Goal: Information Seeking & Learning: Learn about a topic

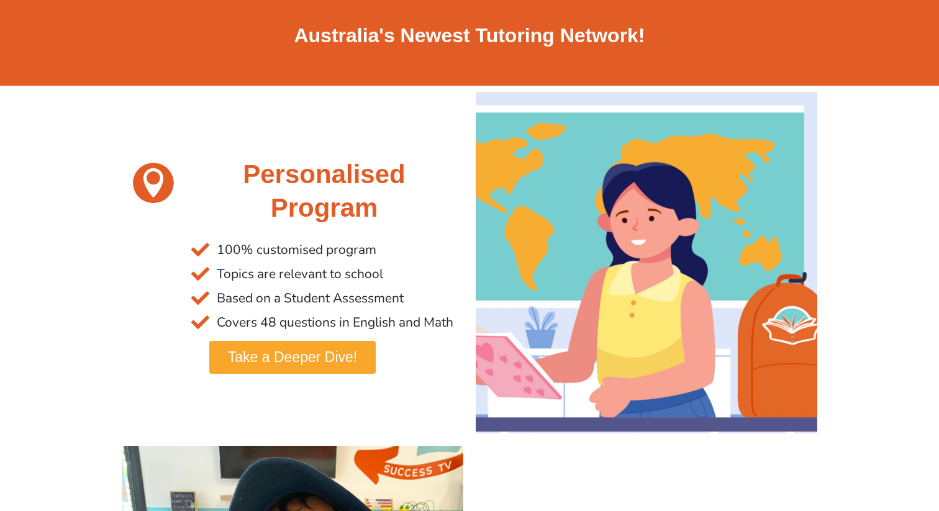
click at [362, 342] on link "Take a Deeper Dive!" at bounding box center [292, 357] width 166 height 33
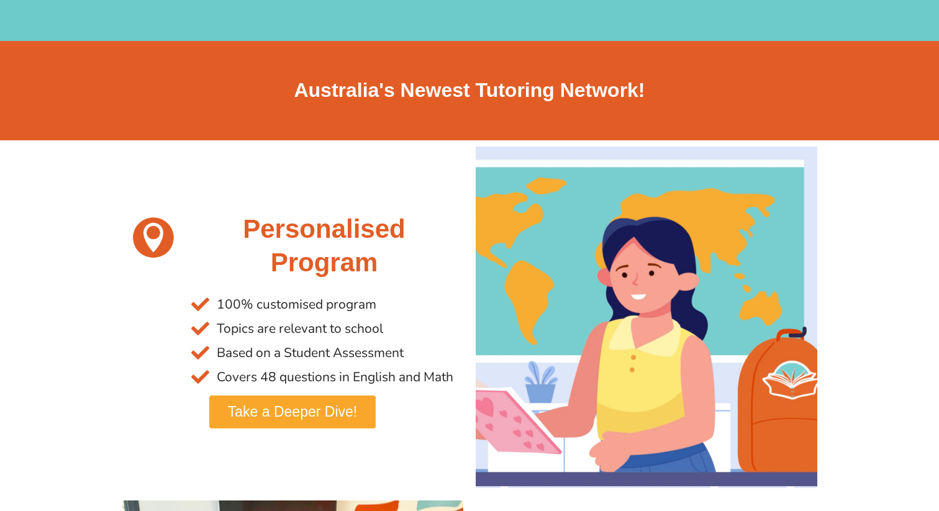
click at [297, 416] on span "Take a Deeper Dive!" at bounding box center [292, 412] width 129 height 14
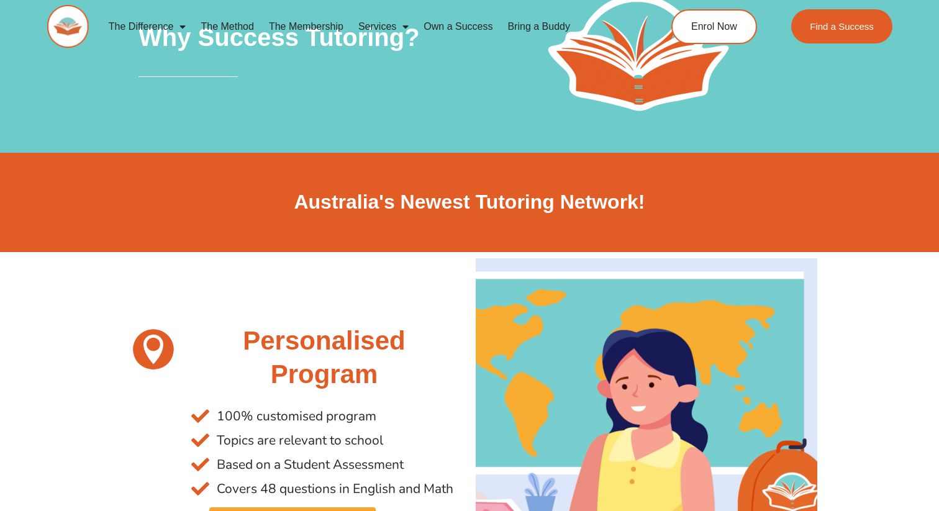
click at [568, 17] on link "Bring a Buddy" at bounding box center [539, 26] width 78 height 29
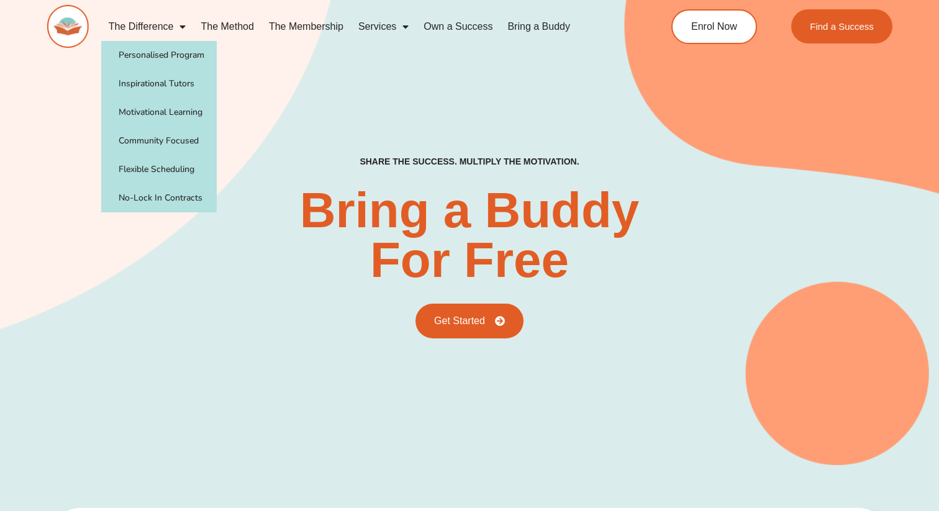
click at [123, 24] on link "The Difference" at bounding box center [147, 26] width 93 height 29
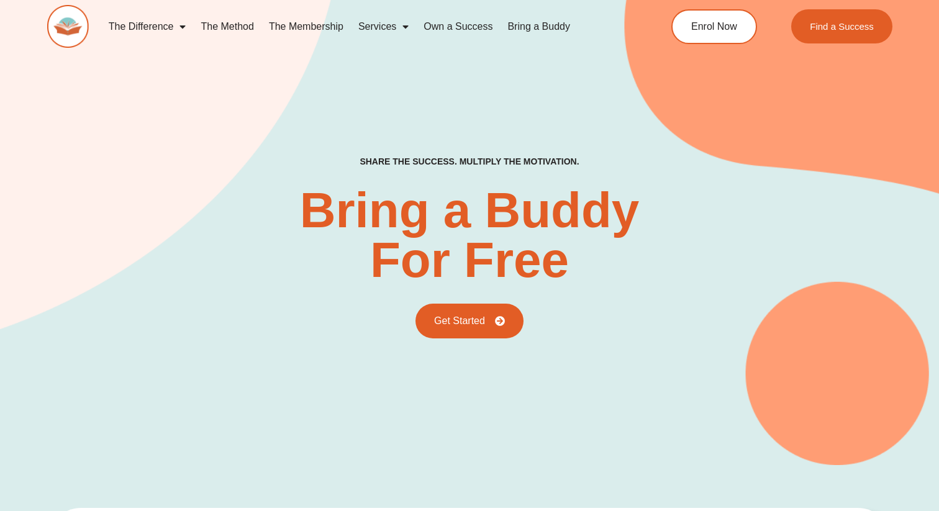
click at [155, 30] on link "The Difference" at bounding box center [147, 26] width 93 height 29
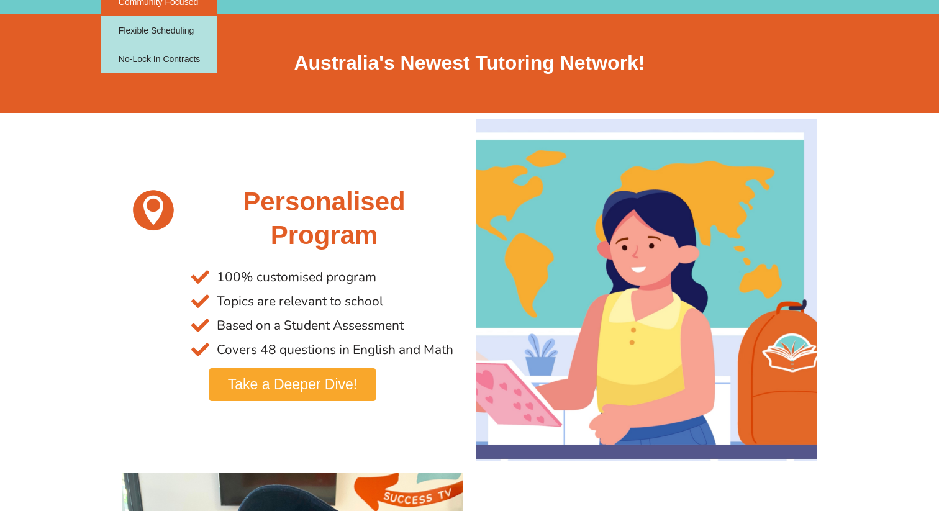
scroll to position [140, 0]
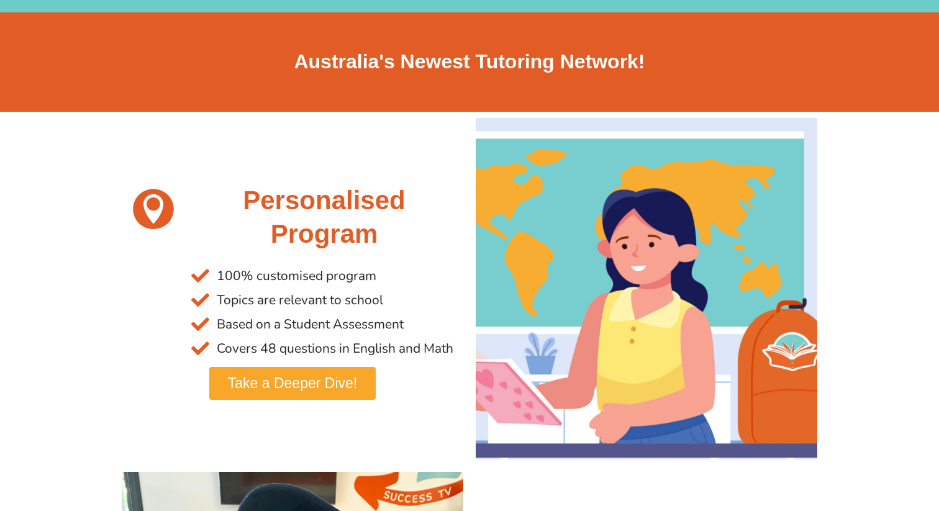
click at [212, 232] on h2 "Personalised Program" at bounding box center [324, 218] width 266 height 68
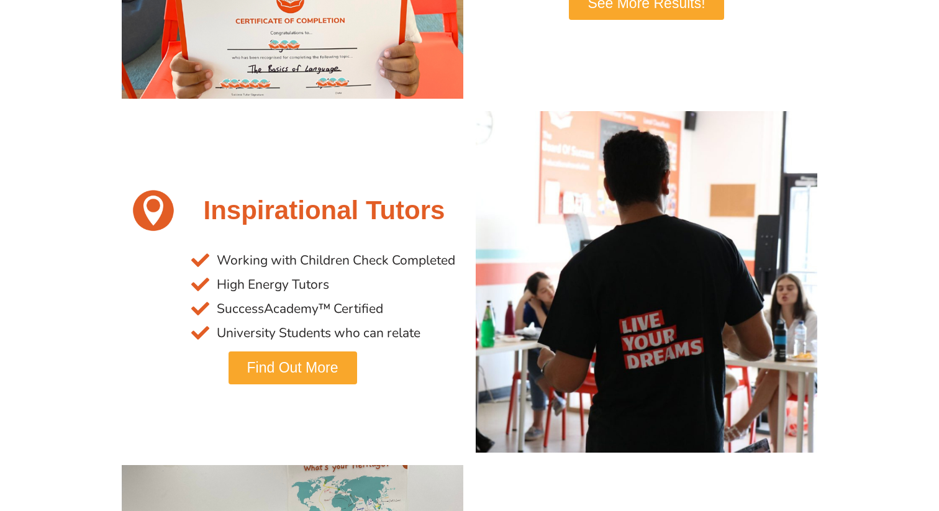
scroll to position [864, 0]
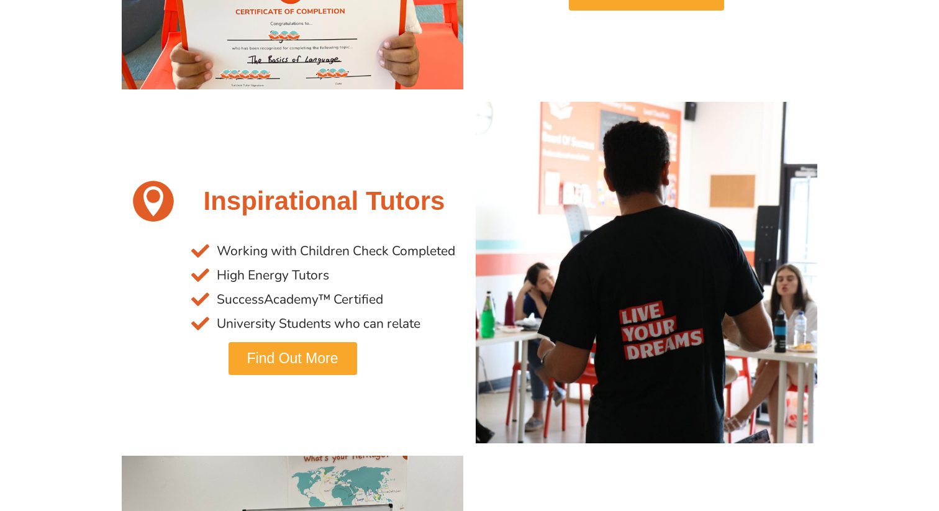
click at [259, 366] on span "Find Out More" at bounding box center [292, 359] width 91 height 14
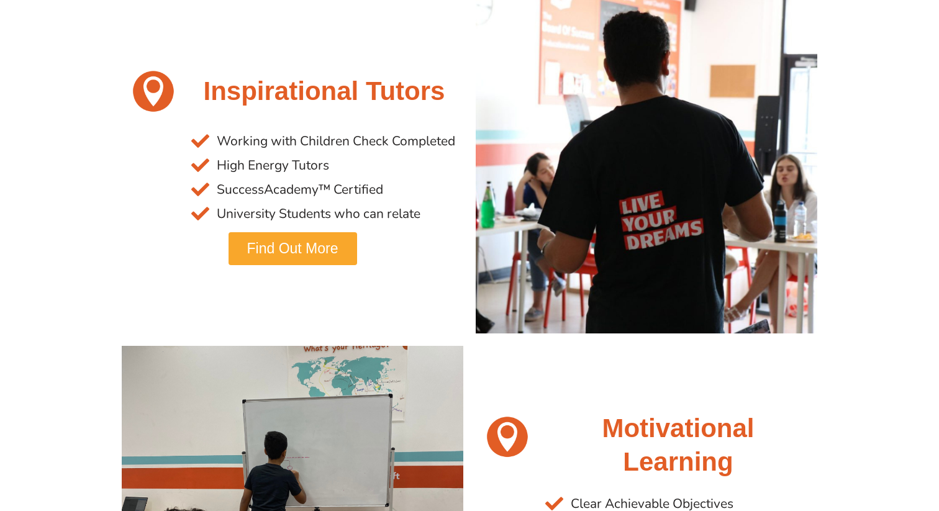
scroll to position [996, 0]
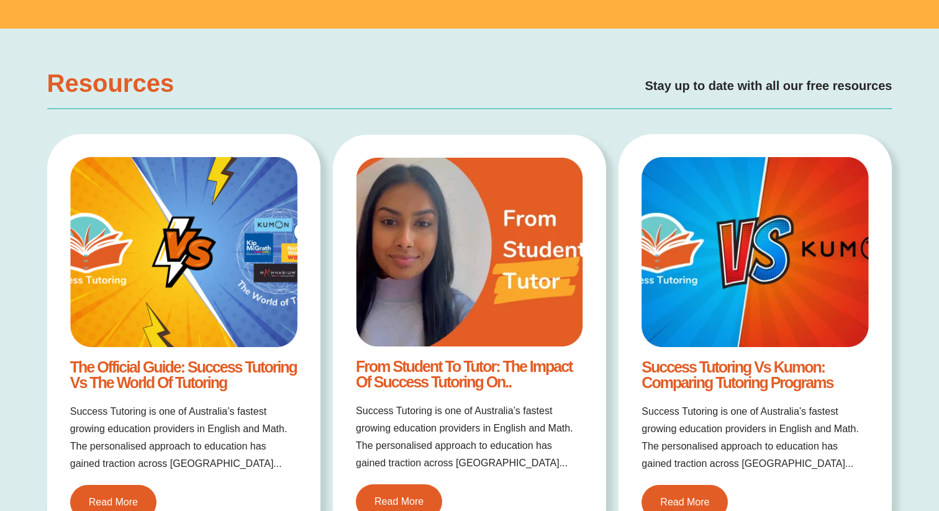
scroll to position [1501, 0]
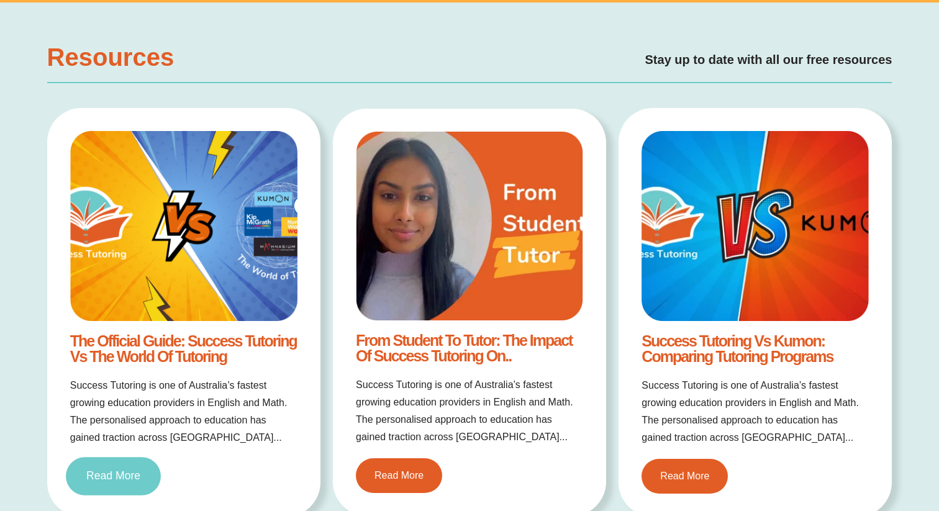
click at [106, 476] on span "Read More" at bounding box center [113, 476] width 54 height 11
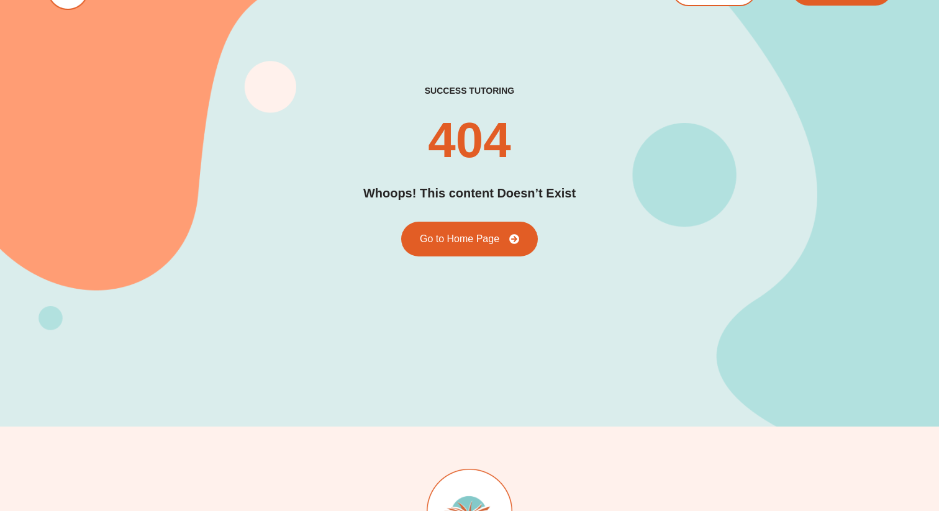
scroll to position [2, 0]
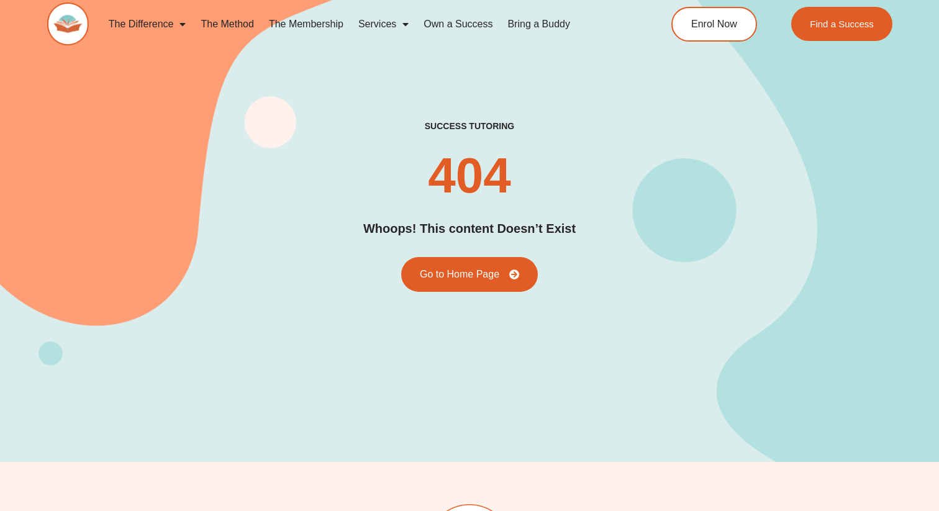
click at [458, 296] on div "success tutoring 404 Whoops! This content Doesn’t Exist Go to Home Page" at bounding box center [469, 206] width 845 height 511
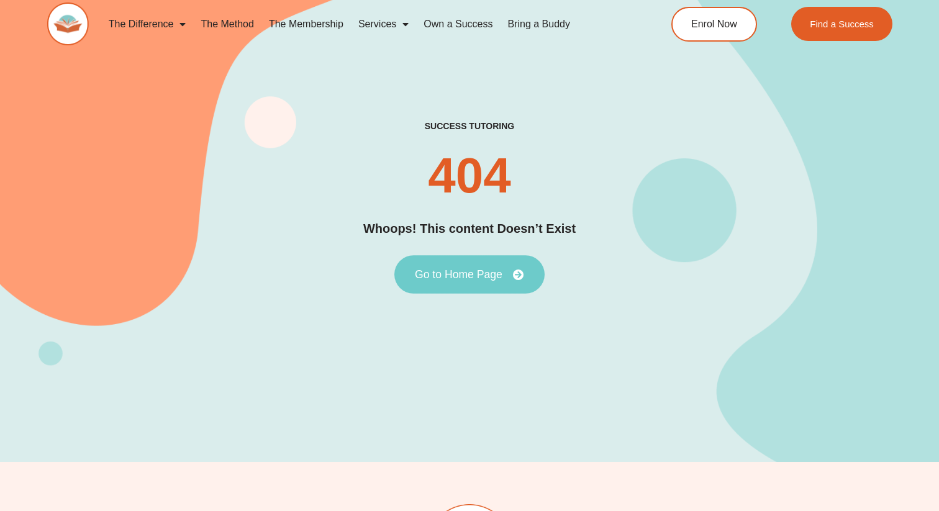
click at [456, 283] on link "Go to Home Page" at bounding box center [469, 274] width 150 height 39
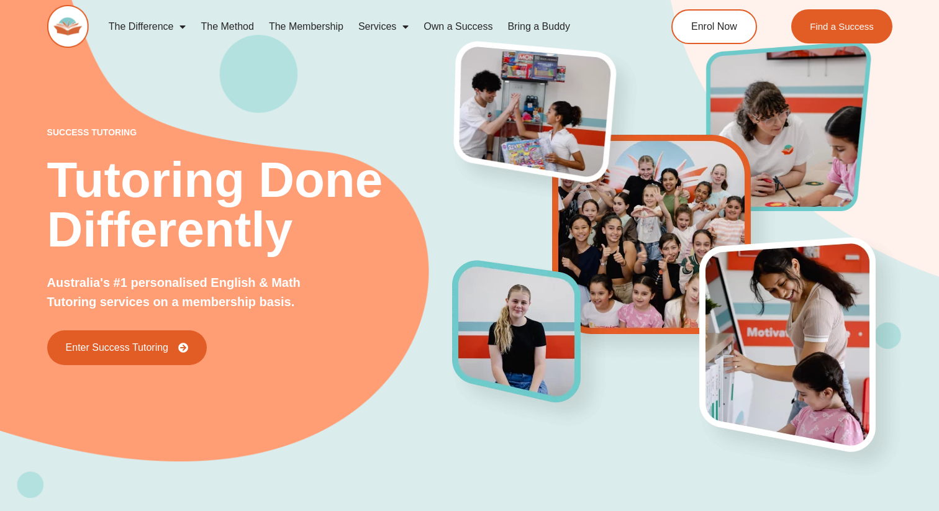
click at [555, 142] on img at bounding box center [542, 124] width 208 height 181
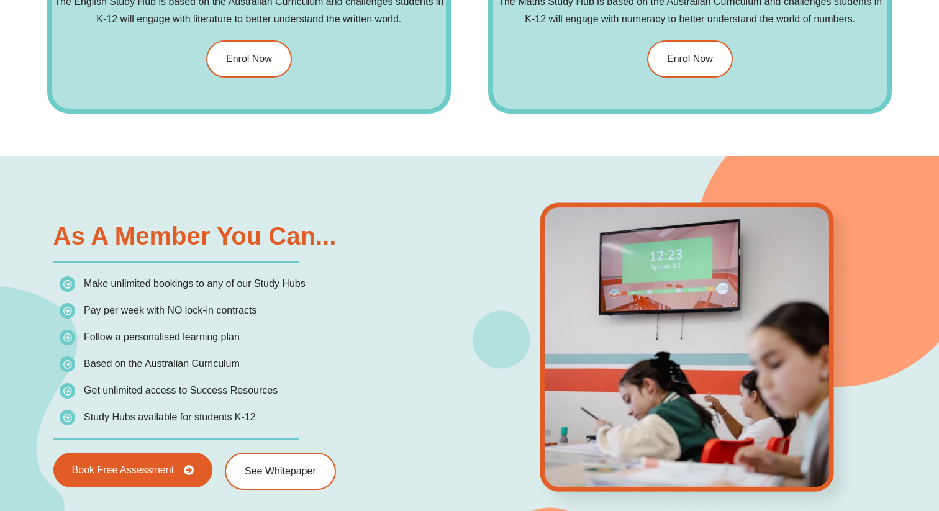
scroll to position [1769, 0]
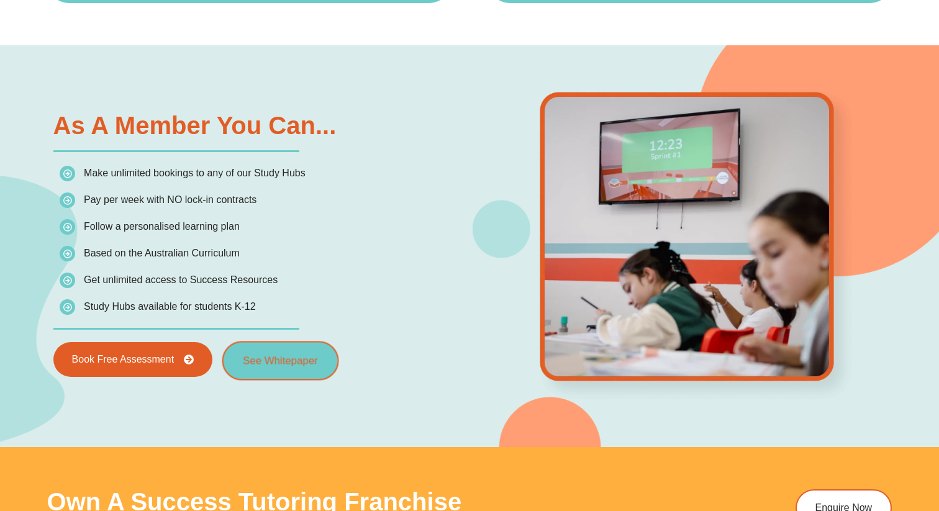
click at [305, 369] on link "See Whitepaper" at bounding box center [280, 360] width 117 height 39
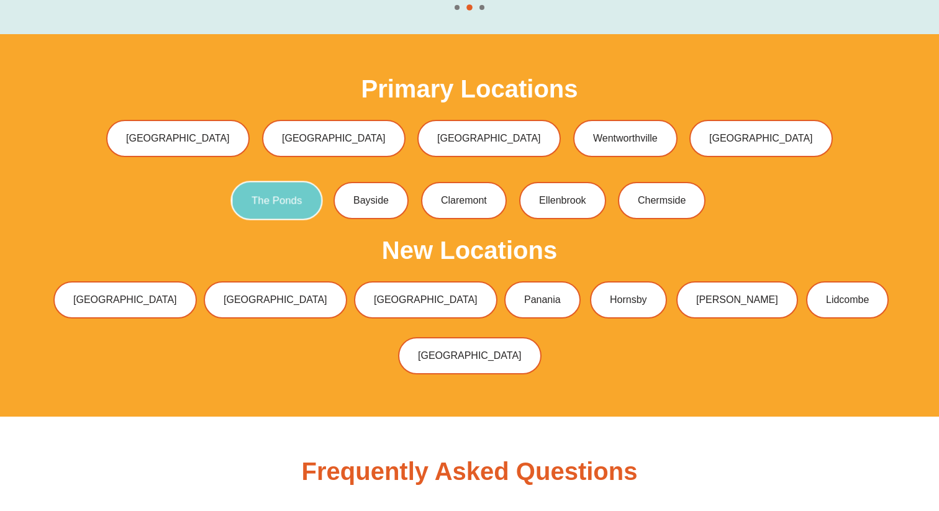
scroll to position [3837, 0]
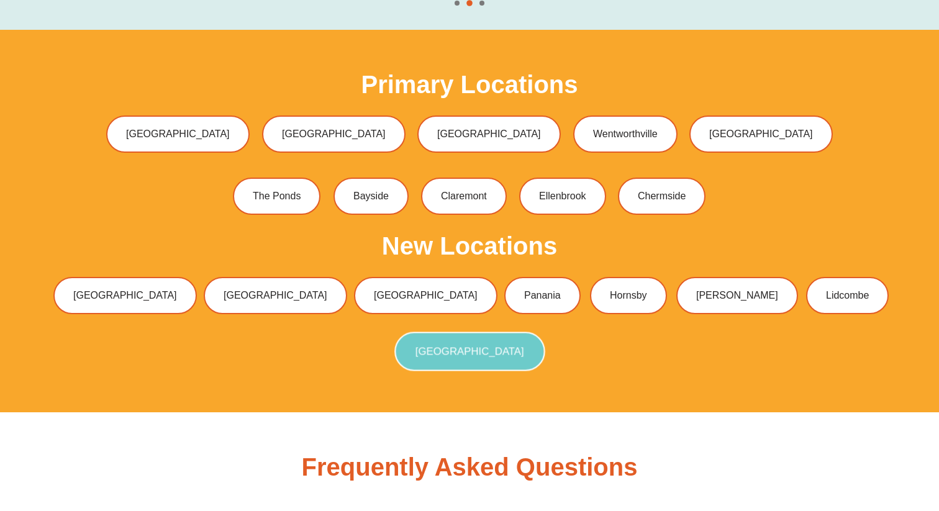
click at [465, 343] on link "[GEOGRAPHIC_DATA]" at bounding box center [469, 351] width 150 height 39
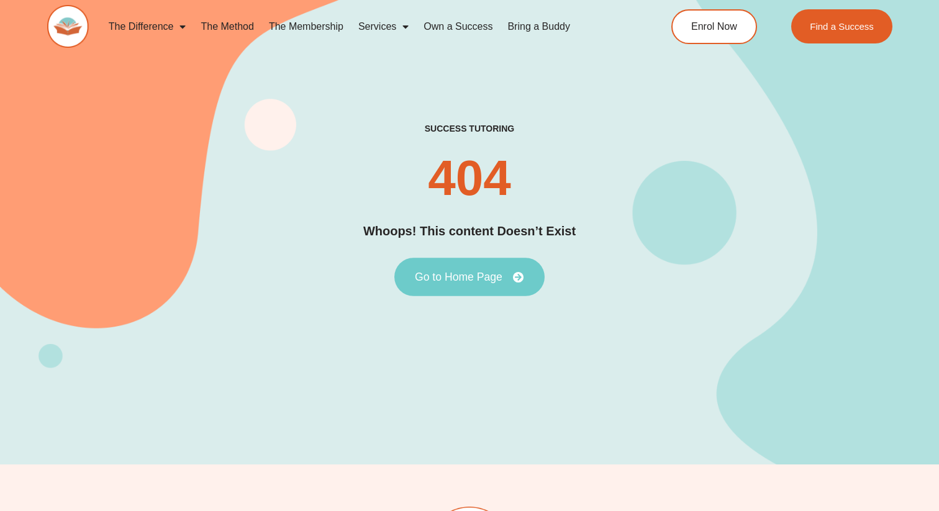
click at [448, 280] on span "Go to Home Page" at bounding box center [459, 276] width 88 height 11
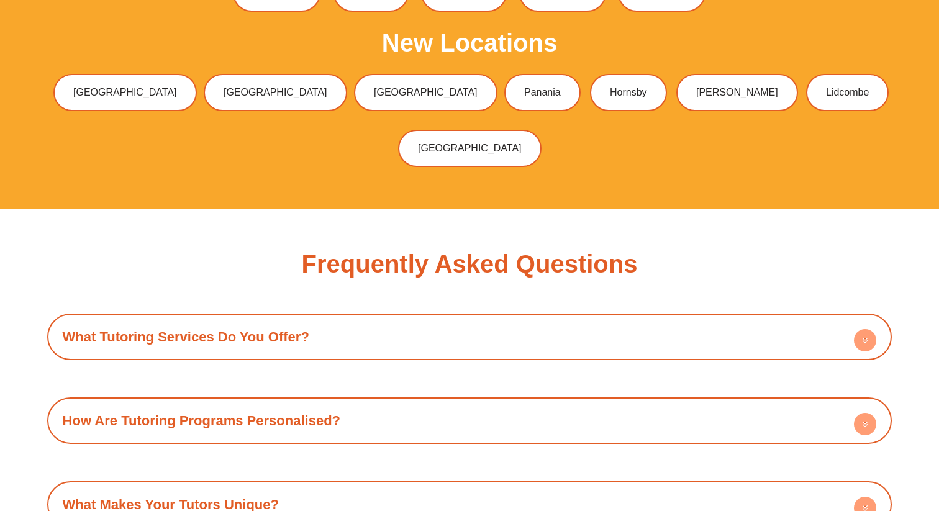
scroll to position [4017, 0]
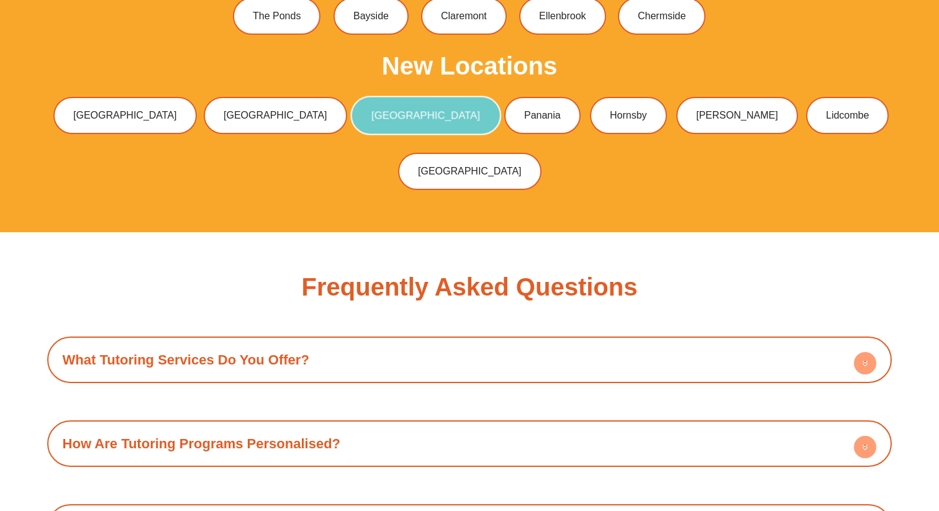
click at [399, 96] on link "[GEOGRAPHIC_DATA]" at bounding box center [425, 115] width 150 height 39
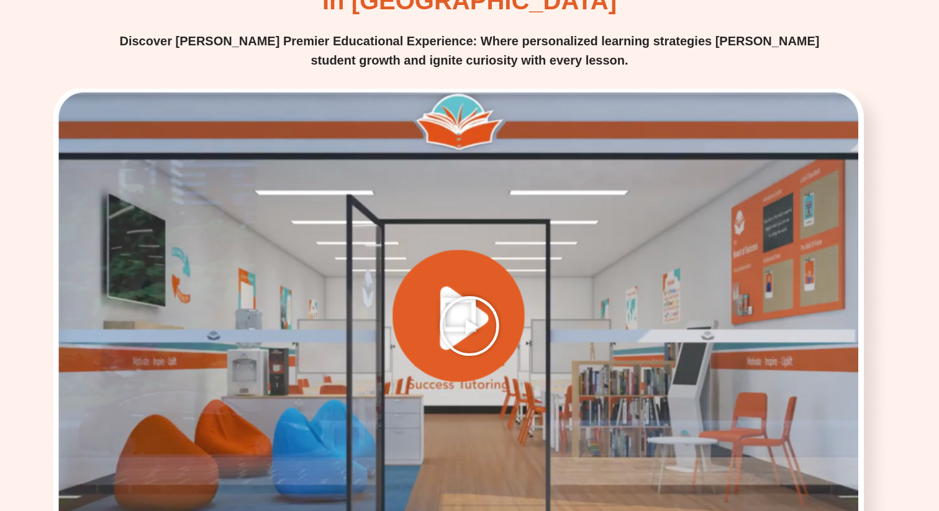
scroll to position [1527, 0]
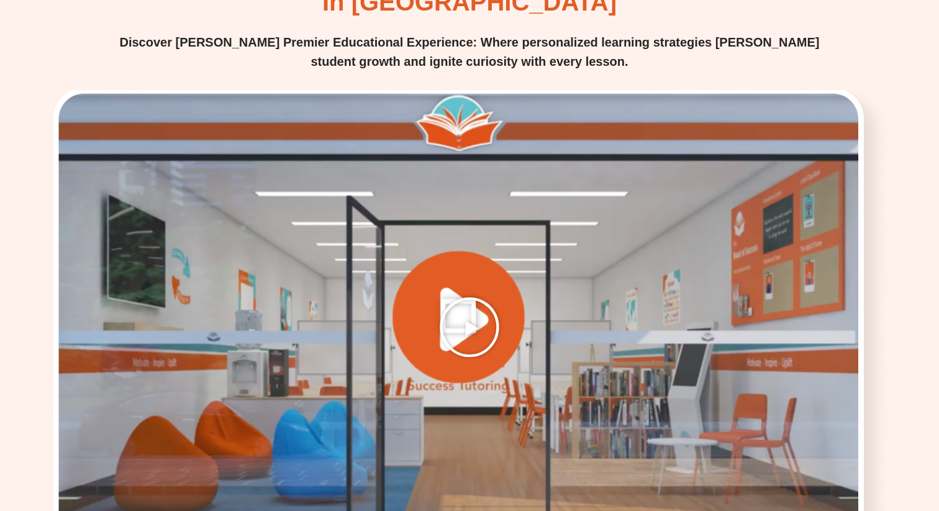
click at [484, 296] on icon "Play Video" at bounding box center [469, 327] width 62 height 62
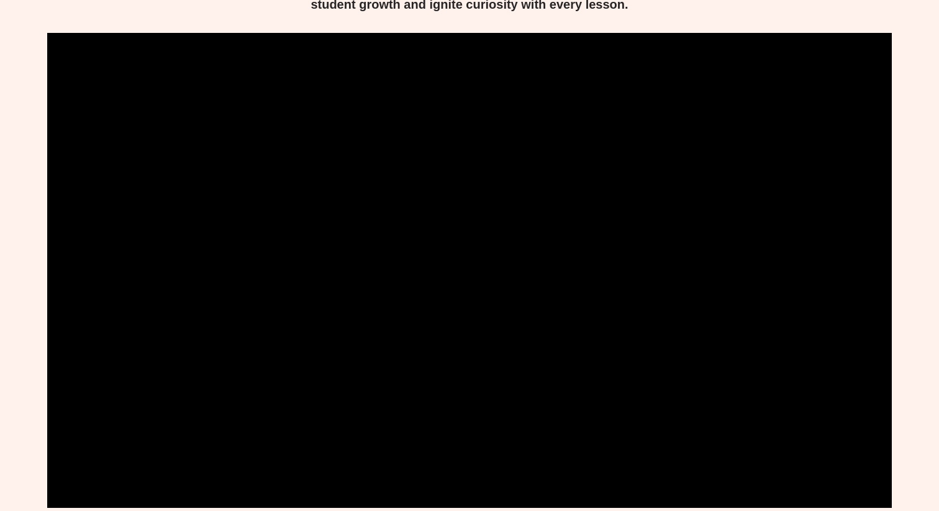
scroll to position [1583, 0]
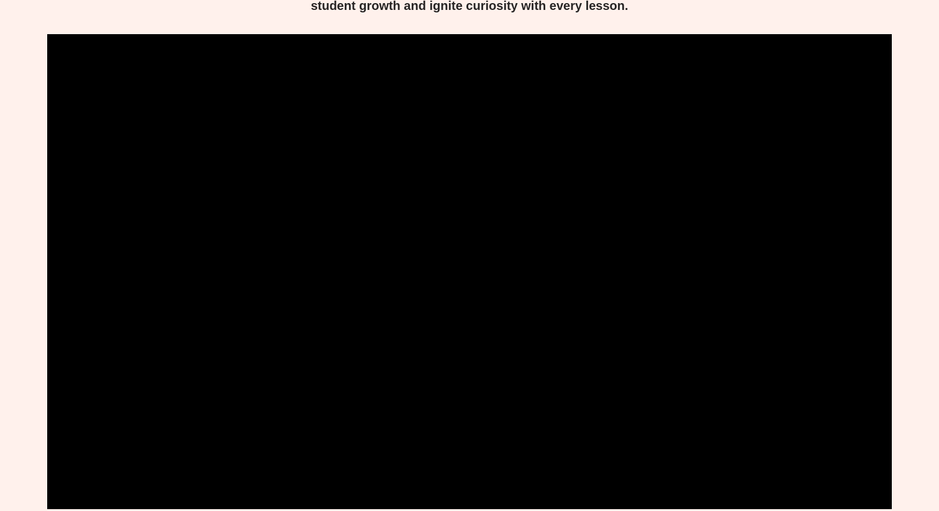
click at [938, 332] on div "Choosing Success Tutoring in Hurstville Discover Hurstville's Premier Education…" at bounding box center [469, 396] width 939 height 1061
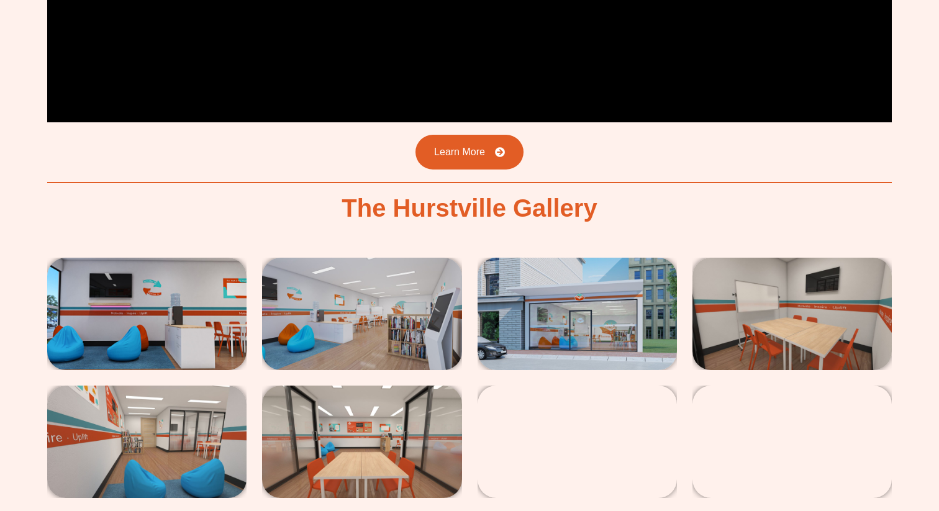
scroll to position [1971, 0]
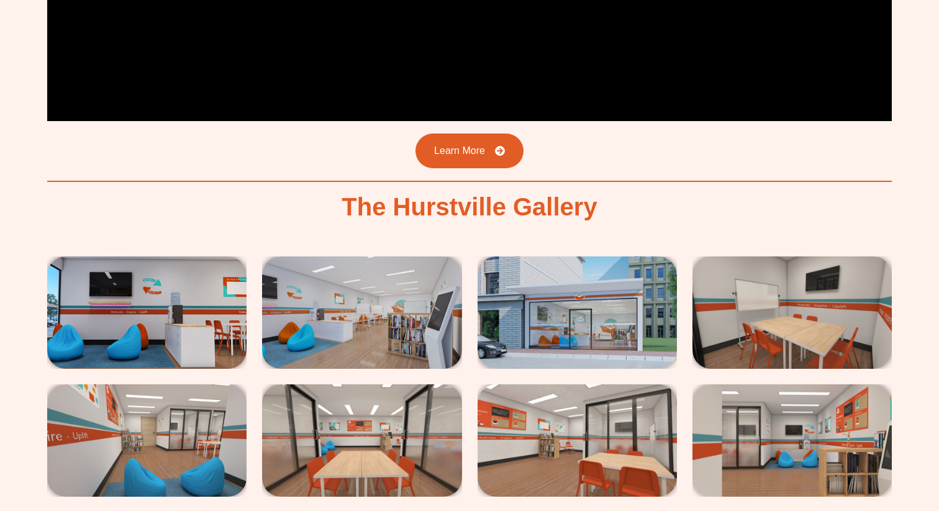
click at [120, 256] on img at bounding box center [146, 312] width 199 height 112
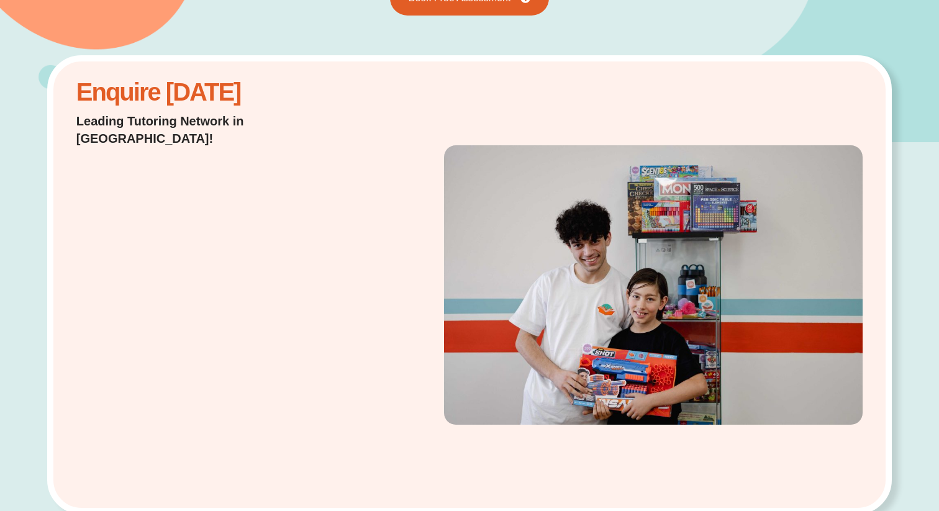
scroll to position [0, 0]
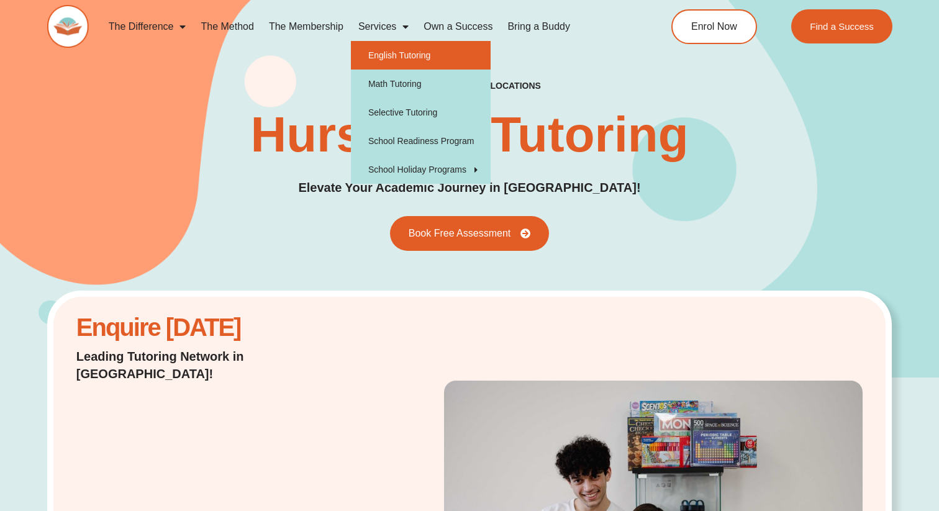
click at [391, 57] on link "English Tutoring" at bounding box center [421, 55] width 140 height 29
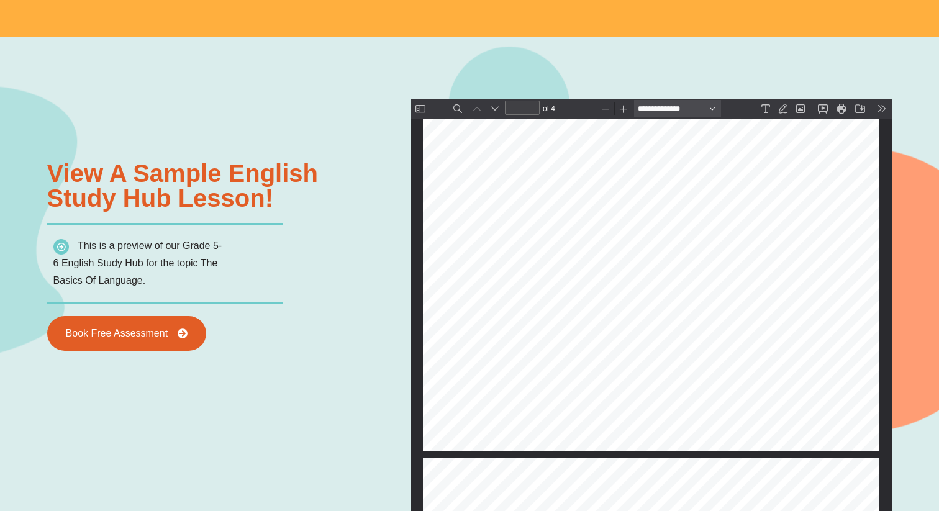
scroll to position [1301, 0]
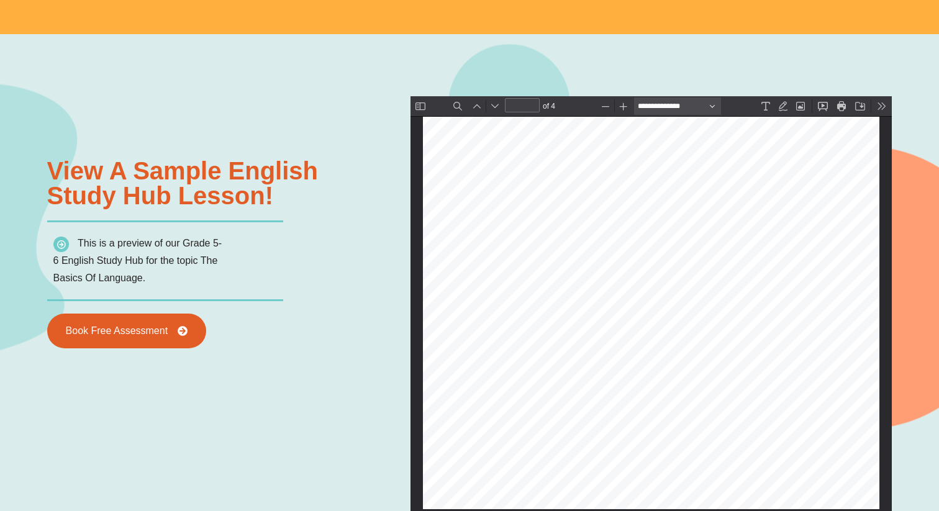
type input "*"
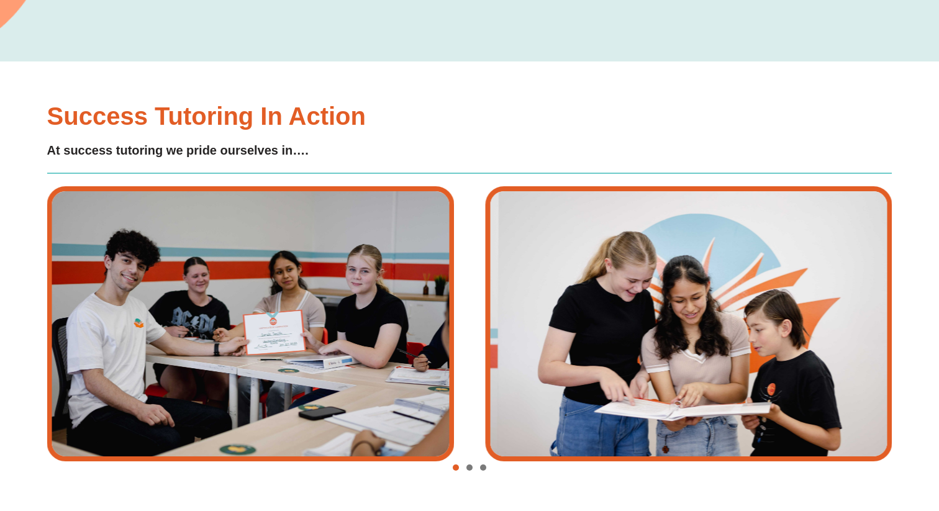
scroll to position [2673, 0]
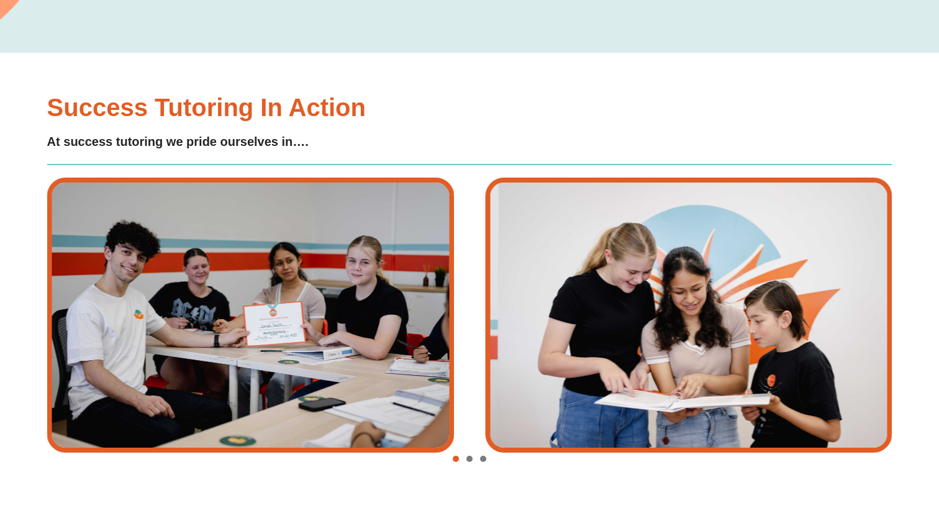
click at [471, 458] on span "Go to slide 2" at bounding box center [469, 459] width 6 height 6
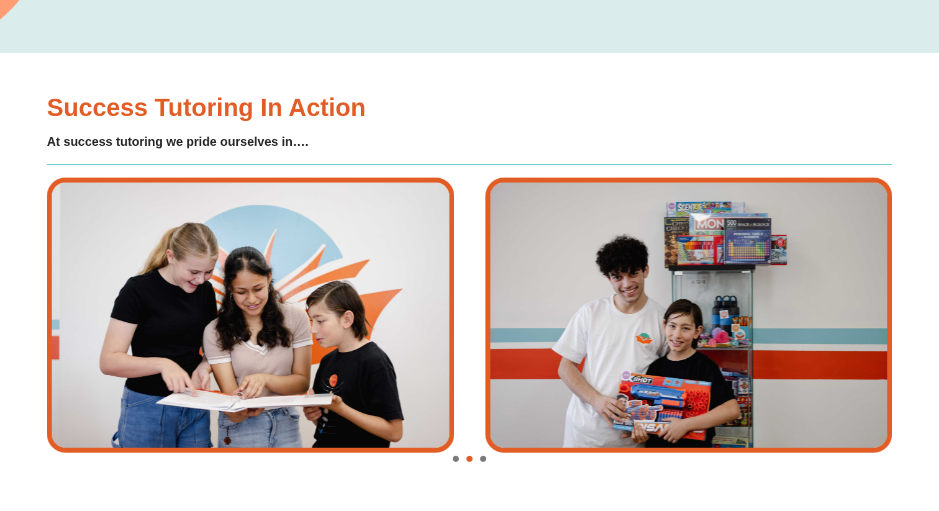
click at [489, 459] on div "Image Carousel" at bounding box center [469, 459] width 845 height 17
click at [485, 459] on span "Go to slide 3" at bounding box center [483, 459] width 6 height 6
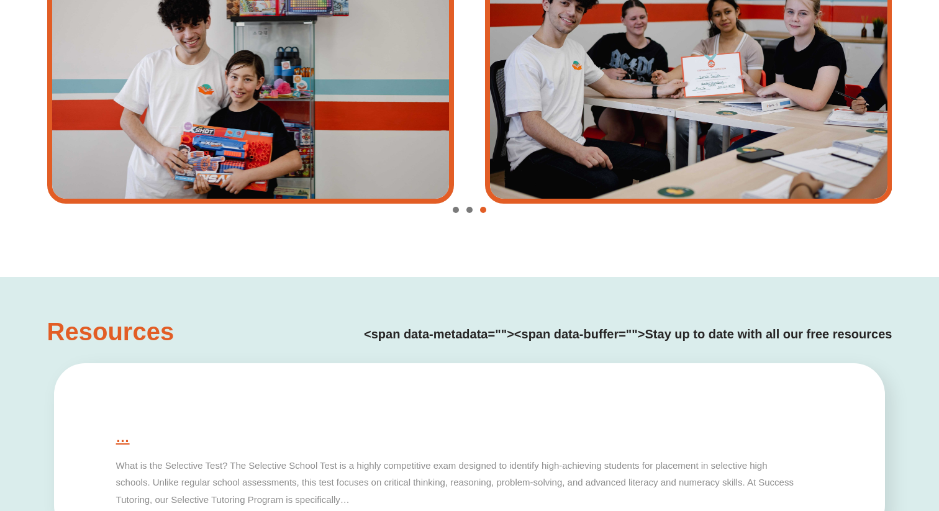
scroll to position [2900, 0]
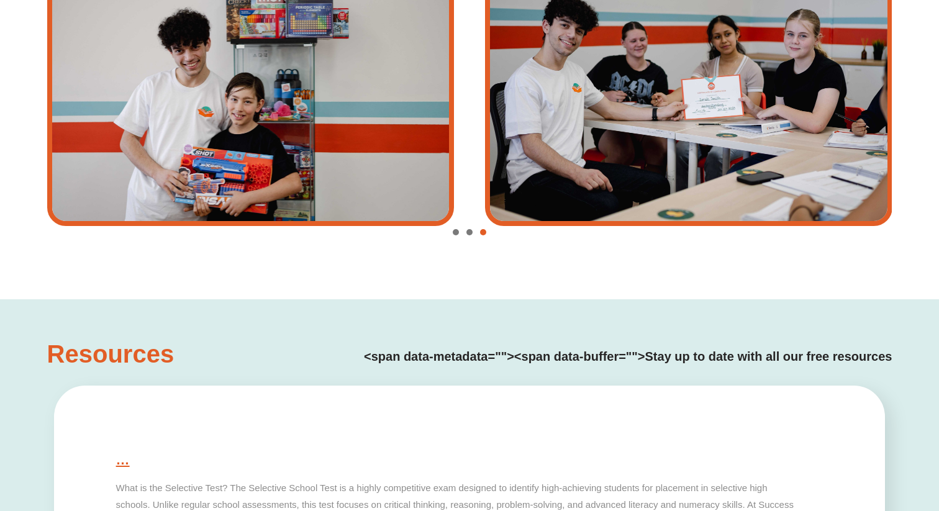
click at [460, 235] on div "Image Carousel" at bounding box center [469, 232] width 845 height 17
click at [468, 230] on span "Go to slide 2" at bounding box center [469, 232] width 6 height 6
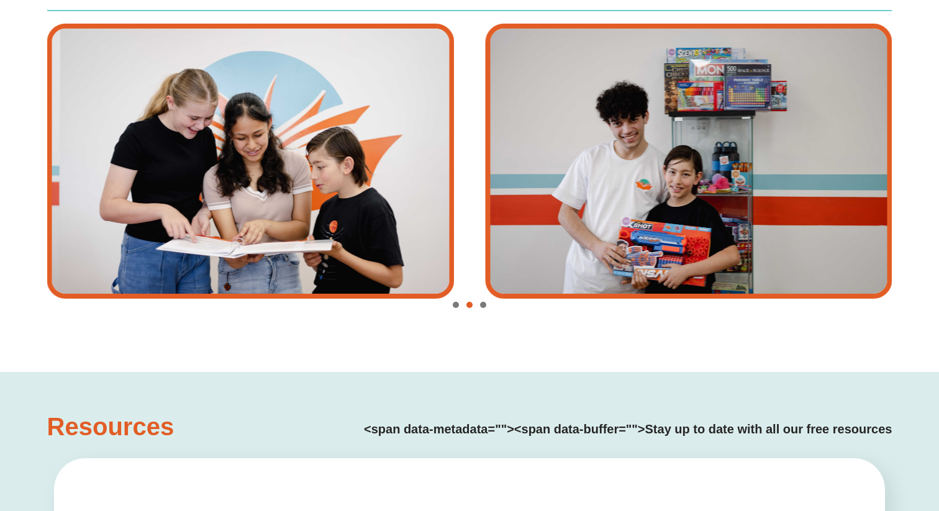
scroll to position [2823, 0]
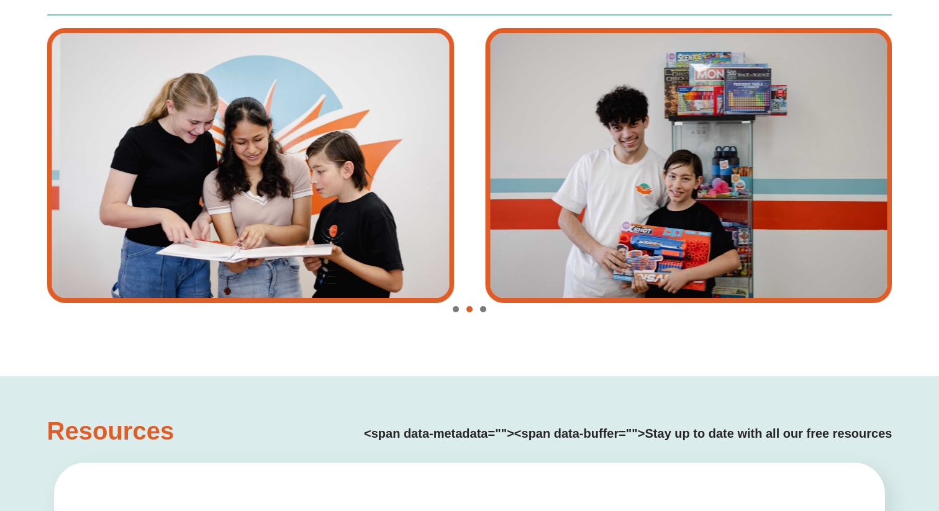
click at [460, 313] on div "Image Carousel" at bounding box center [469, 309] width 845 height 17
click at [460, 312] on div "Image Carousel" at bounding box center [469, 309] width 845 height 17
click at [456, 310] on span "Go to slide 1" at bounding box center [456, 309] width 6 height 6
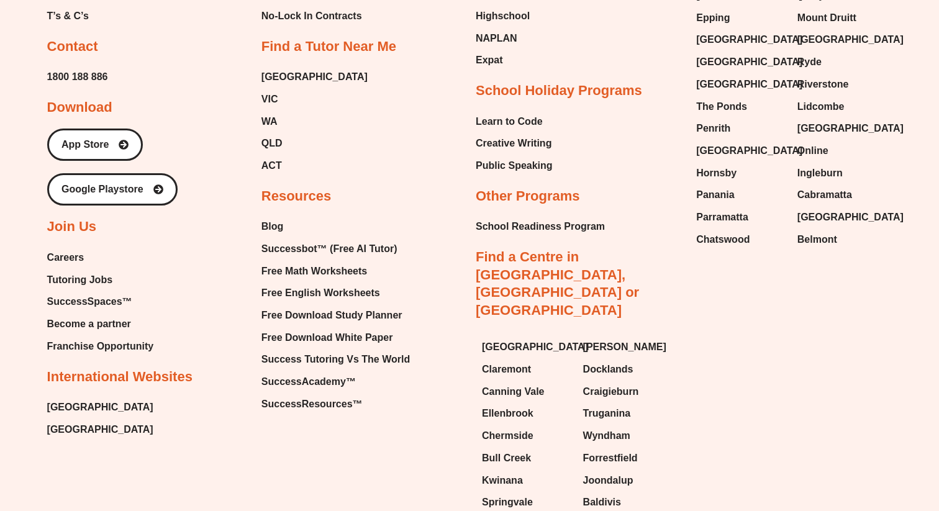
scroll to position [4891, 0]
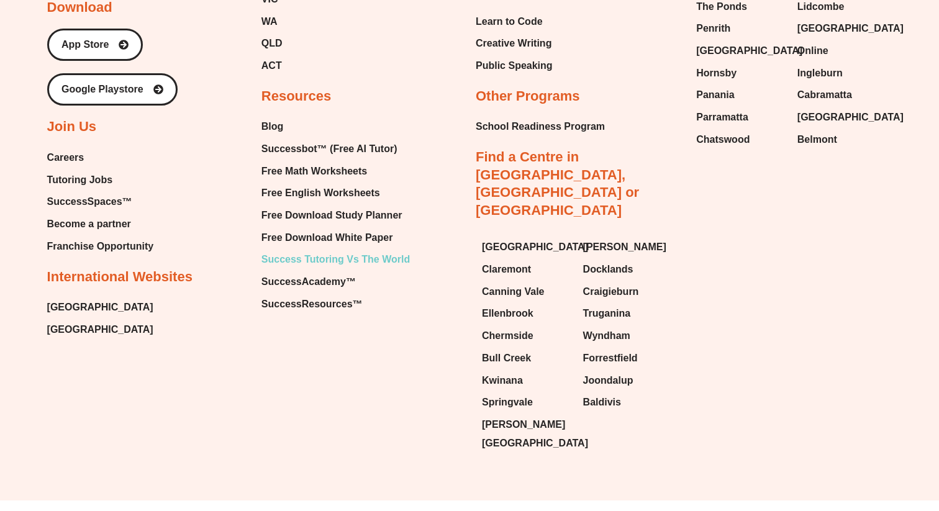
click at [406, 260] on span "Success Tutoring Vs The World" at bounding box center [335, 259] width 148 height 19
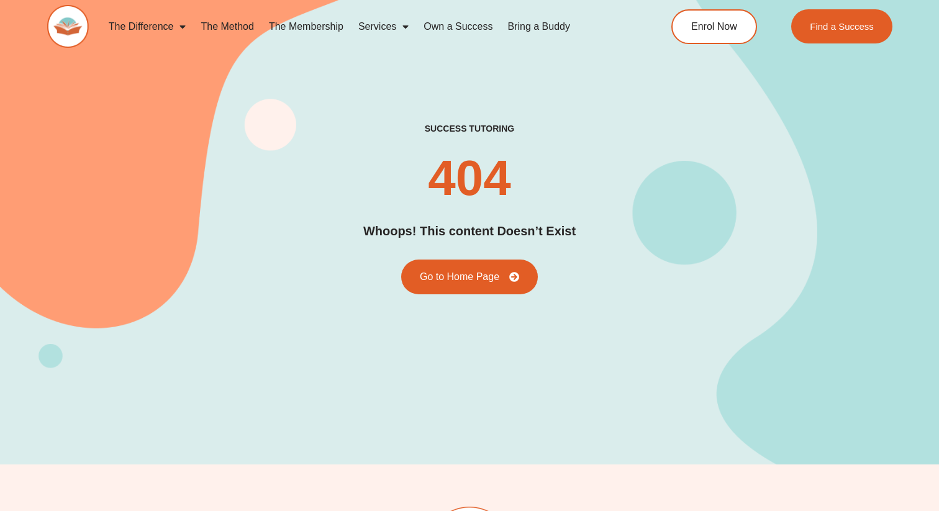
click at [404, 260] on div "Go to Home Page" at bounding box center [469, 277] width 137 height 35
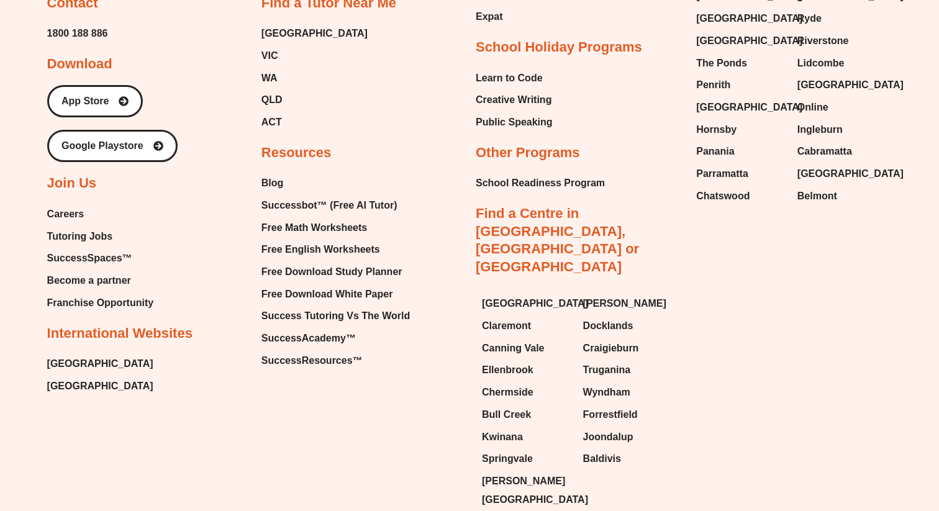
scroll to position [2097, 0]
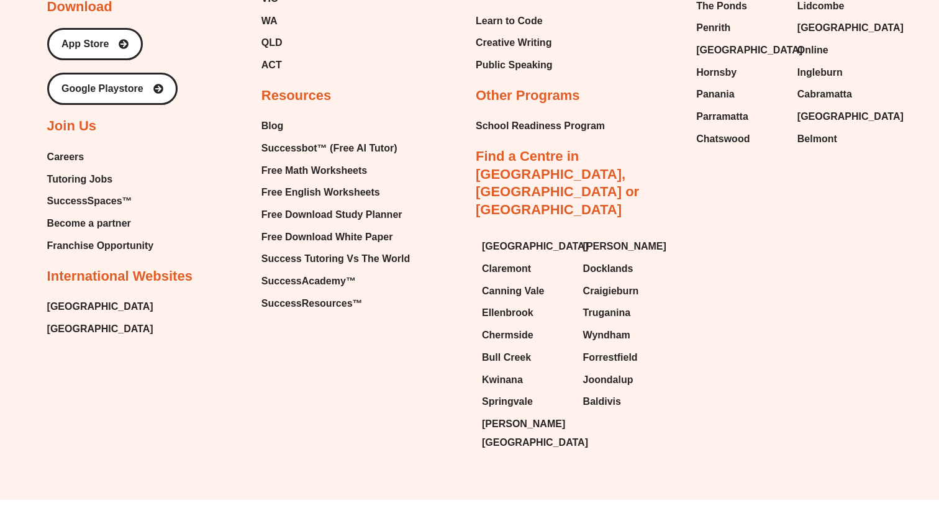
drag, startPoint x: 341, startPoint y: 478, endPoint x: 547, endPoint y: 483, distance: 206.2
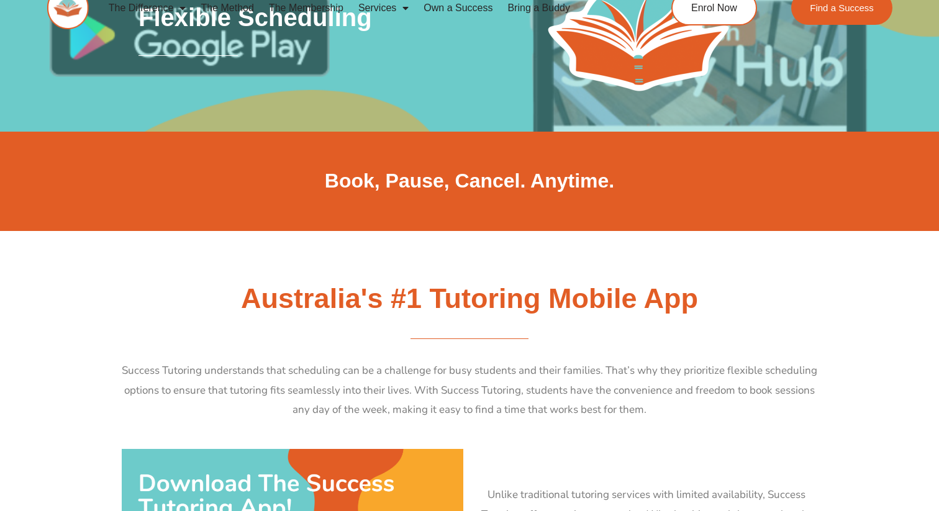
scroll to position [0, 0]
